Goal: Task Accomplishment & Management: Complete application form

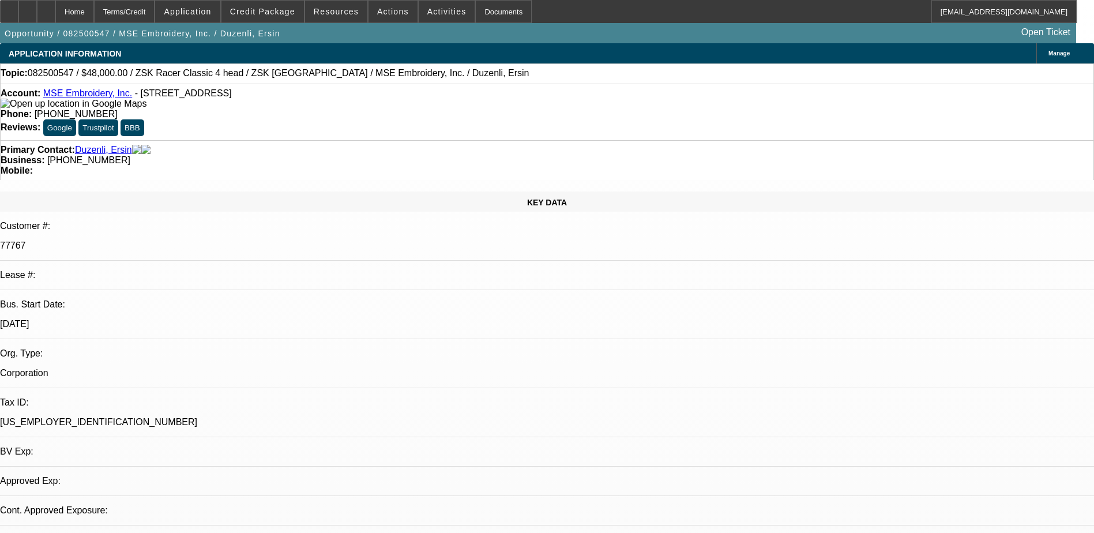
select select "0"
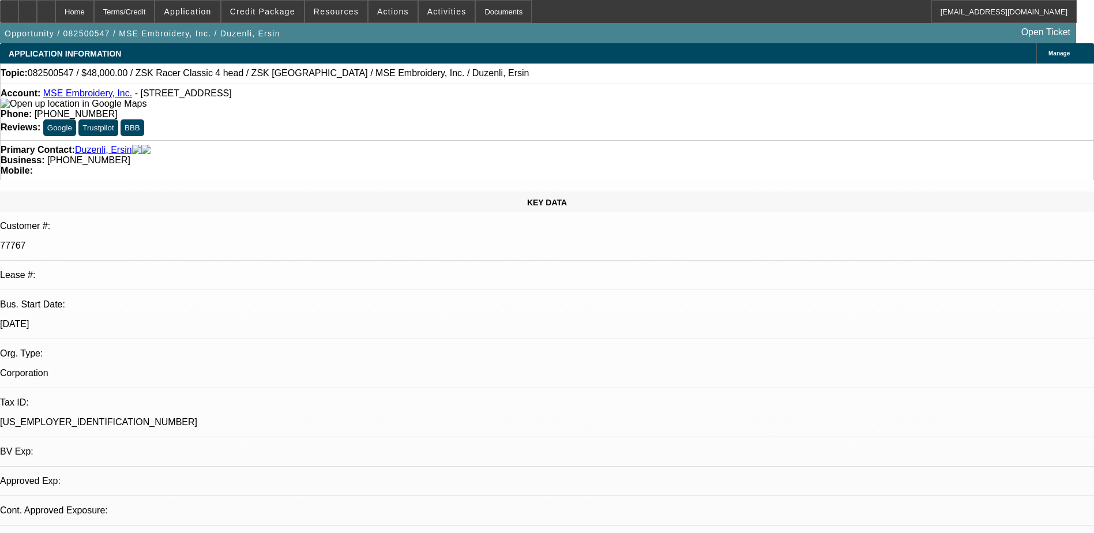
select select "0.1"
select select "0"
select select "1"
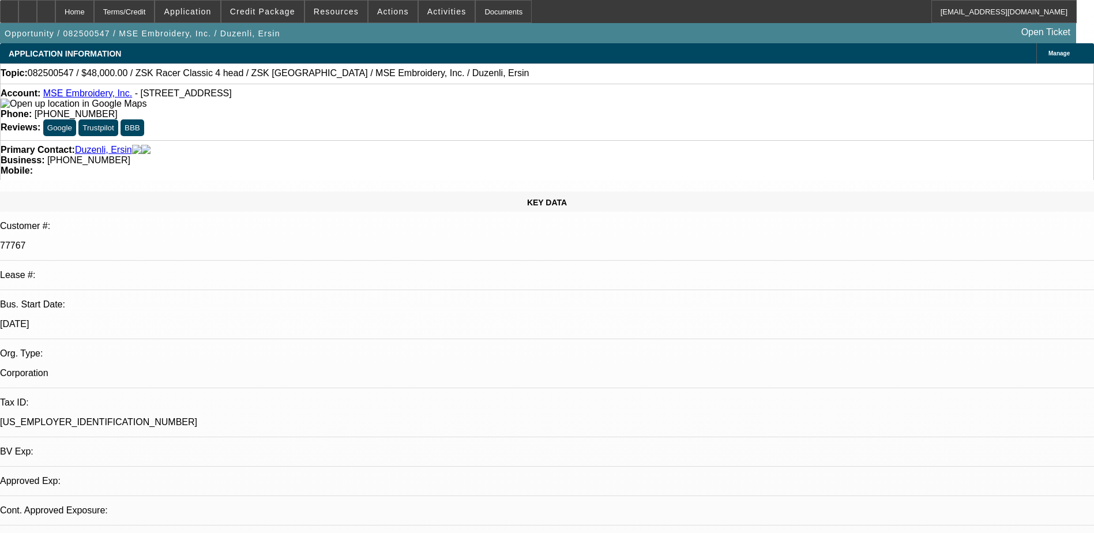
select select "2"
select select "6"
select select "1"
select select "2"
select select "4"
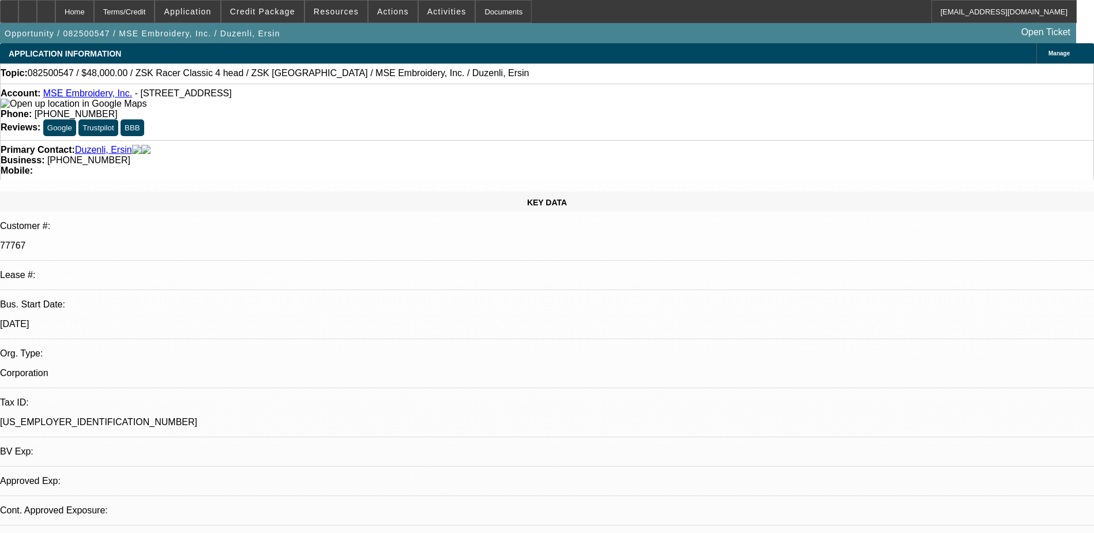
select select "1"
select select "2"
select select "6"
